Goal: Task Accomplishment & Management: Use online tool/utility

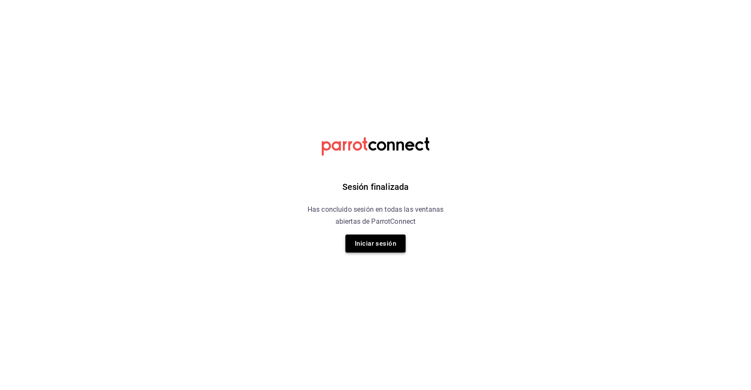
click at [372, 246] on button "Iniciar sesión" at bounding box center [375, 244] width 60 height 18
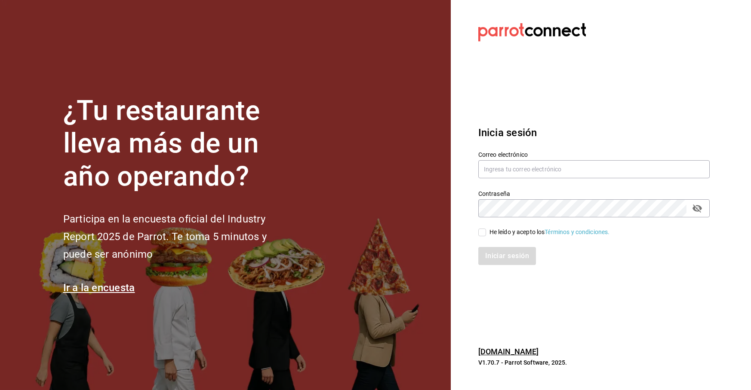
click at [529, 160] on div "Correo electrónico" at bounding box center [593, 165] width 231 height 29
click at [530, 170] on input "text" at bounding box center [593, 169] width 231 height 18
type input "m.romero@centromedicodetoluca.com.mx"
click at [482, 232] on input "He leído y acepto los Términos y condiciones." at bounding box center [482, 233] width 8 height 8
checkbox input "true"
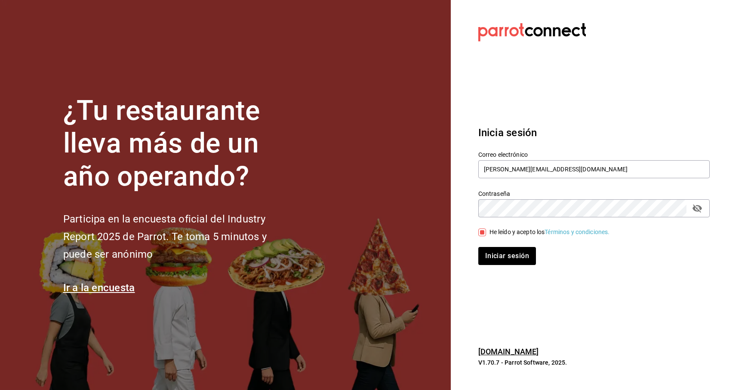
click at [507, 267] on div "Inicia sesión Correo electrónico m.romero@centromedicodetoluca.com.mx Contraseñ…" at bounding box center [593, 195] width 231 height 161
click at [498, 258] on button "Iniciar sesión" at bounding box center [507, 256] width 58 height 18
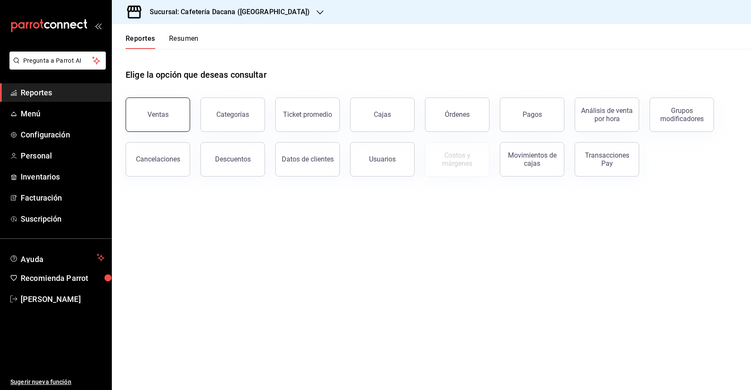
click at [147, 113] on button "Ventas" at bounding box center [158, 115] width 64 height 34
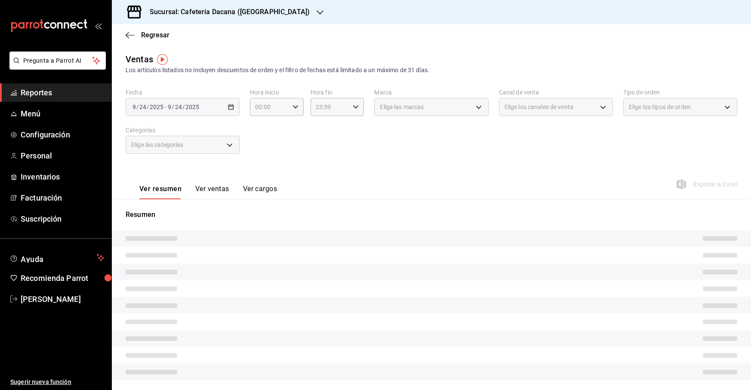
click at [176, 102] on div "[DATE] [DATE] - [DATE] [DATE]" at bounding box center [183, 107] width 114 height 18
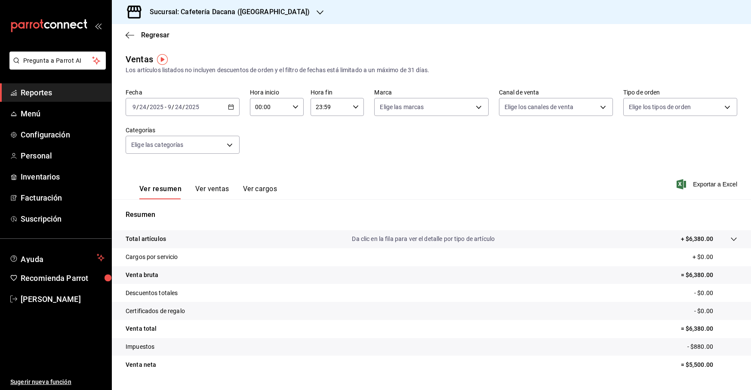
click at [233, 111] on div "[DATE] [DATE] - [DATE] [DATE]" at bounding box center [183, 107] width 114 height 18
click at [154, 141] on li "Hoy" at bounding box center [166, 132] width 80 height 19
click at [240, 109] on div "Fecha [DATE] [DATE] - [DATE] [DATE] Hora inicio 00:00 Hora inicio Hora fin 23:5…" at bounding box center [431, 127] width 611 height 76
click at [224, 109] on div "[DATE] [DATE] - [DATE] [DATE]" at bounding box center [183, 107] width 114 height 18
click at [159, 207] on span "Rango de fechas" at bounding box center [166, 210] width 67 height 9
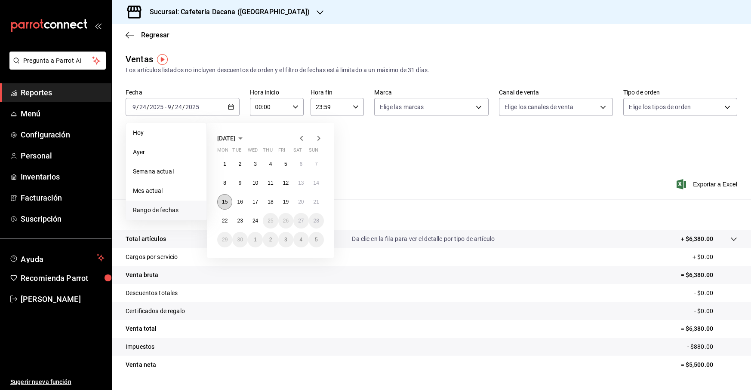
click at [223, 202] on abbr "15" at bounding box center [225, 202] width 6 height 6
click at [319, 206] on button "21" at bounding box center [316, 201] width 15 height 15
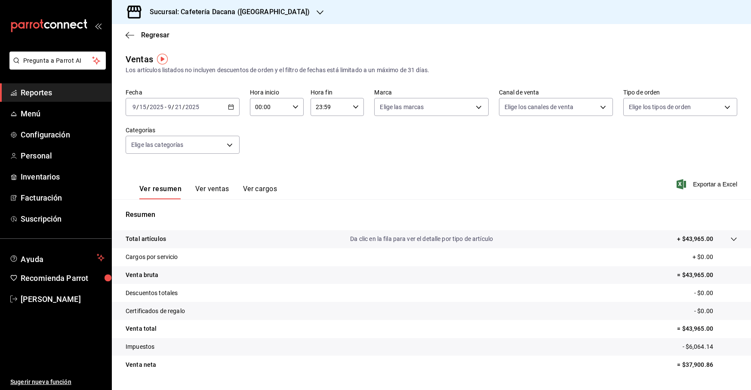
scroll to position [21, 0]
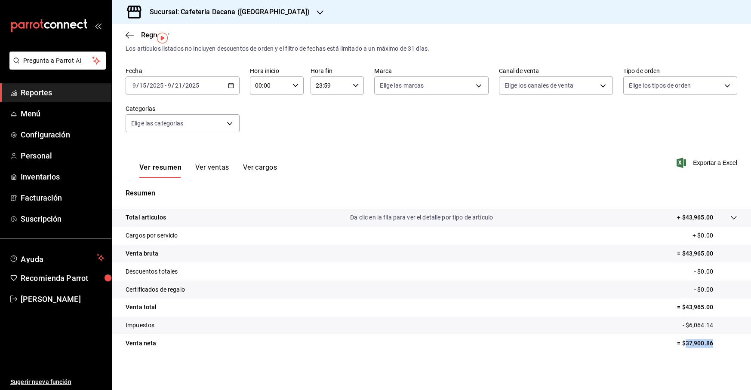
drag, startPoint x: 716, startPoint y: 347, endPoint x: 678, endPoint y: 347, distance: 38.3
click at [678, 347] on p "= $37,900.86" at bounding box center [707, 343] width 60 height 9
copy p "37,900.86"
click at [217, 13] on h3 "Sucursal: Cafetería Dacana ([GEOGRAPHIC_DATA])" at bounding box center [226, 12] width 167 height 10
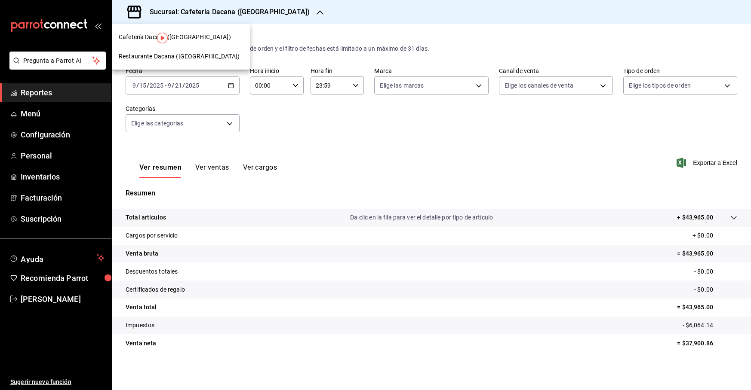
click at [198, 56] on span "Restaurante Dacana ([GEOGRAPHIC_DATA])" at bounding box center [179, 56] width 121 height 9
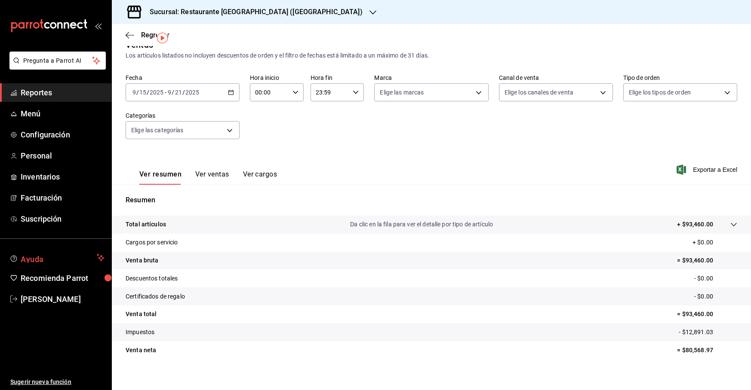
scroll to position [21, 0]
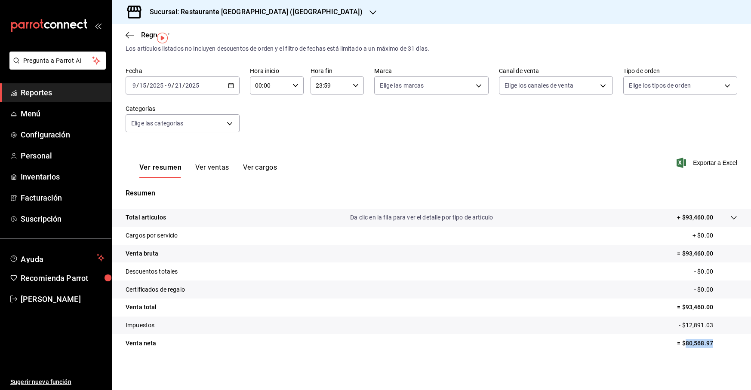
drag, startPoint x: 708, startPoint y: 344, endPoint x: 678, endPoint y: 346, distance: 29.8
click at [678, 346] on p "= $80,568.97" at bounding box center [707, 343] width 60 height 9
copy p "80,568.97"
